Goal: Transaction & Acquisition: Purchase product/service

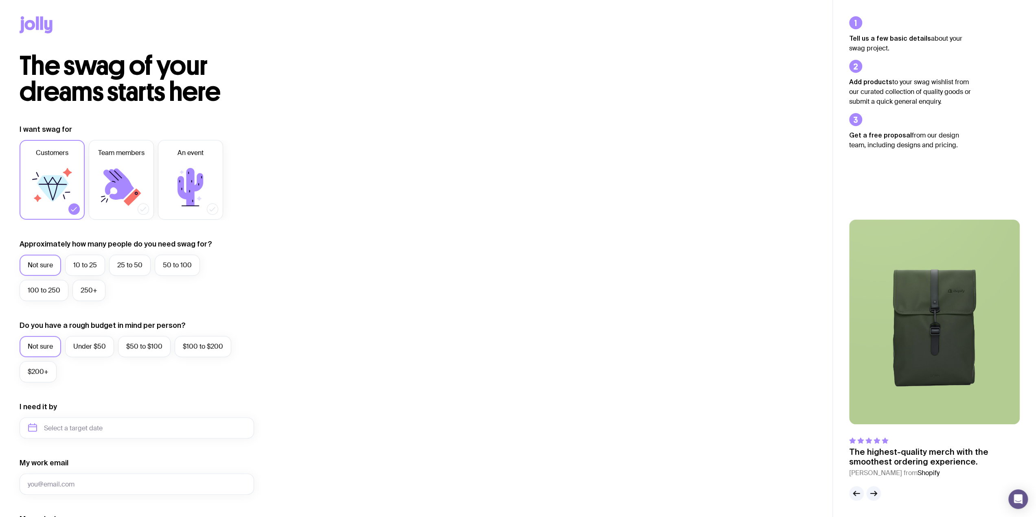
click at [36, 21] on icon at bounding box center [36, 24] width 33 height 17
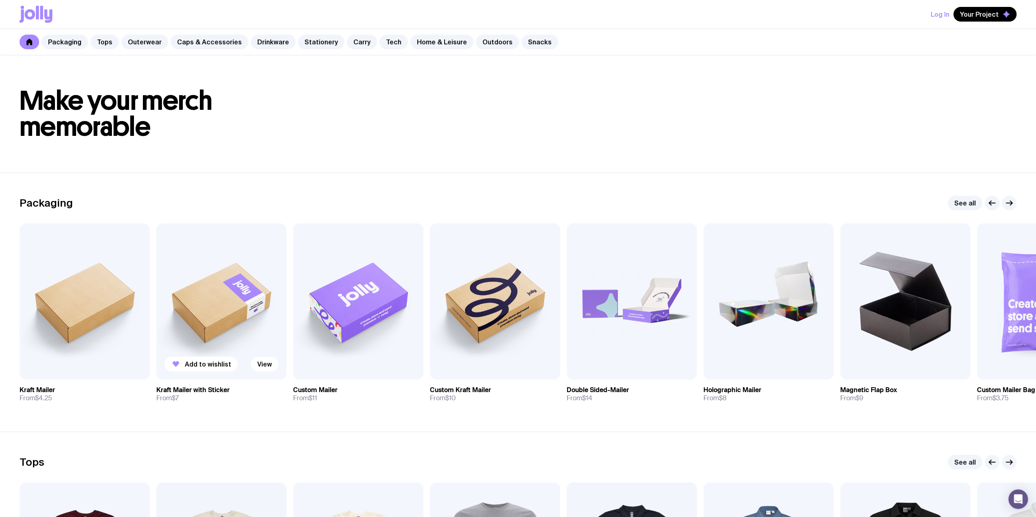
click at [241, 304] on img at bounding box center [221, 301] width 130 height 156
click at [125, 298] on img at bounding box center [85, 301] width 130 height 156
click at [359, 291] on img at bounding box center [358, 301] width 130 height 156
click at [513, 298] on img at bounding box center [495, 301] width 130 height 156
